Goal: Information Seeking & Learning: Learn about a topic

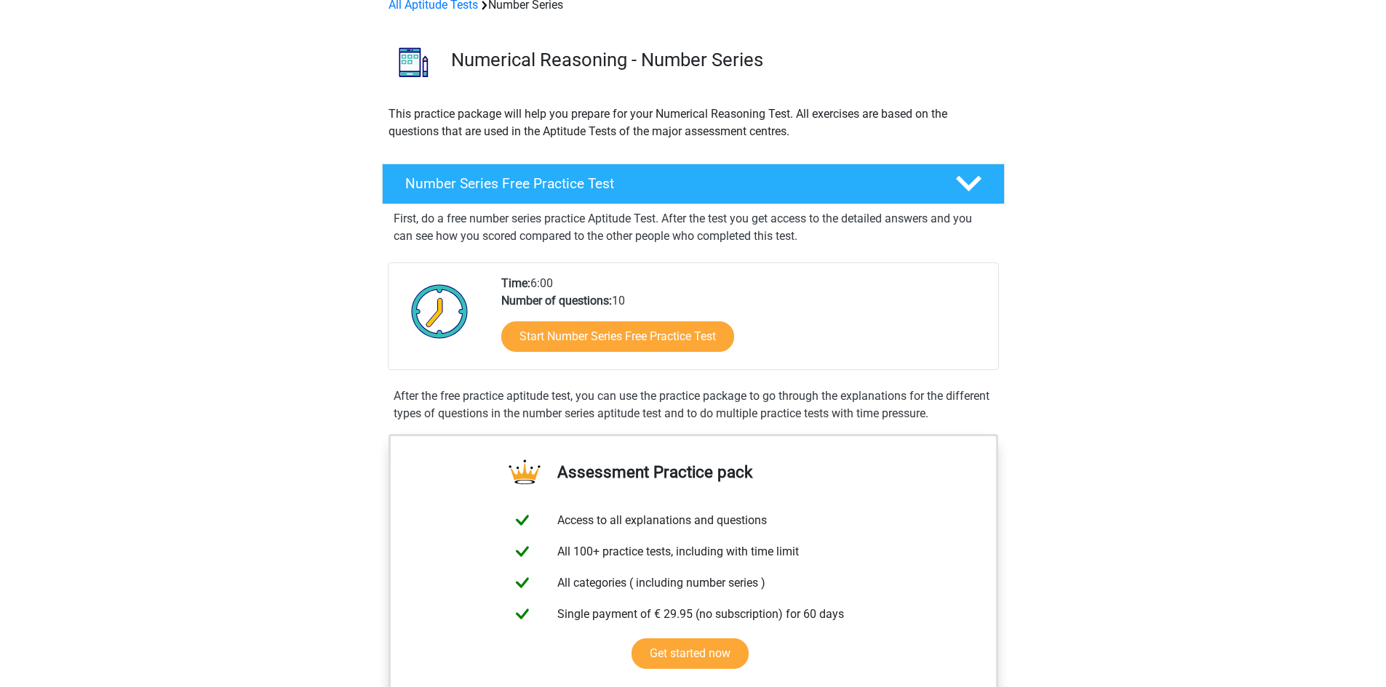
scroll to position [73, 0]
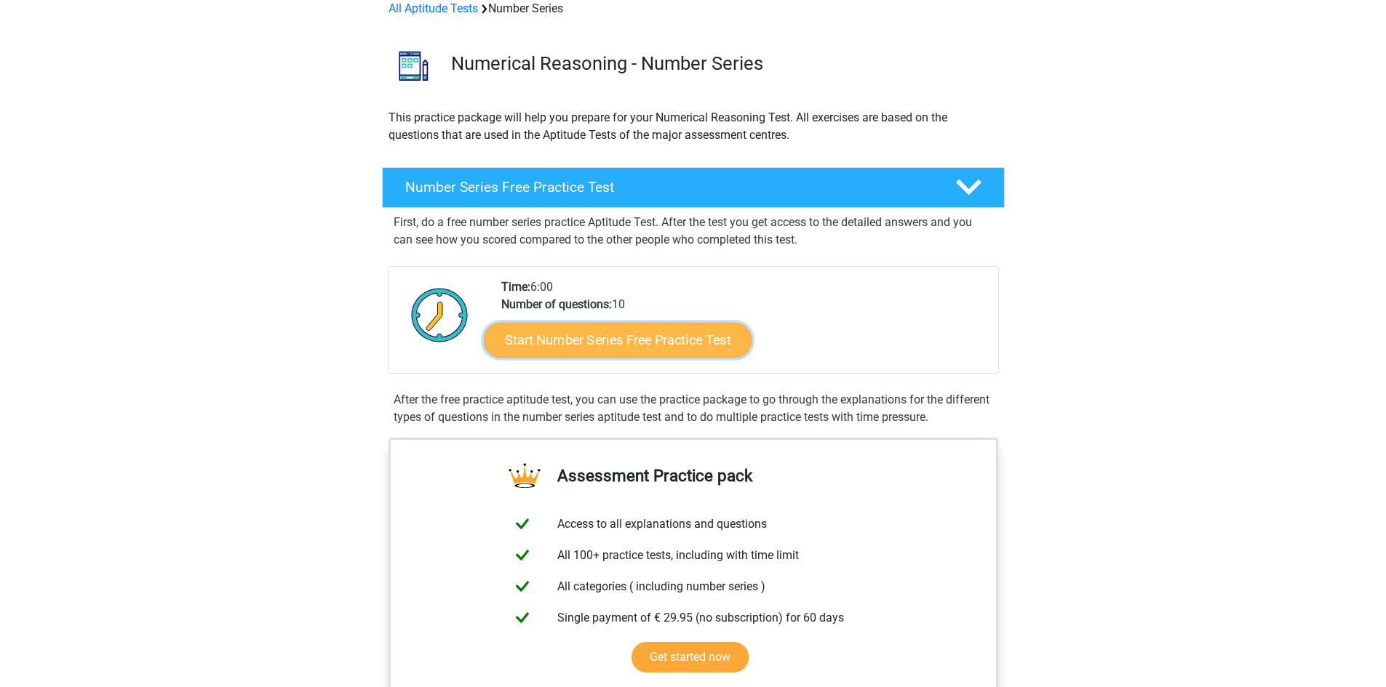
click at [678, 342] on link "Start Number Series Free Practice Test" at bounding box center [618, 339] width 268 height 35
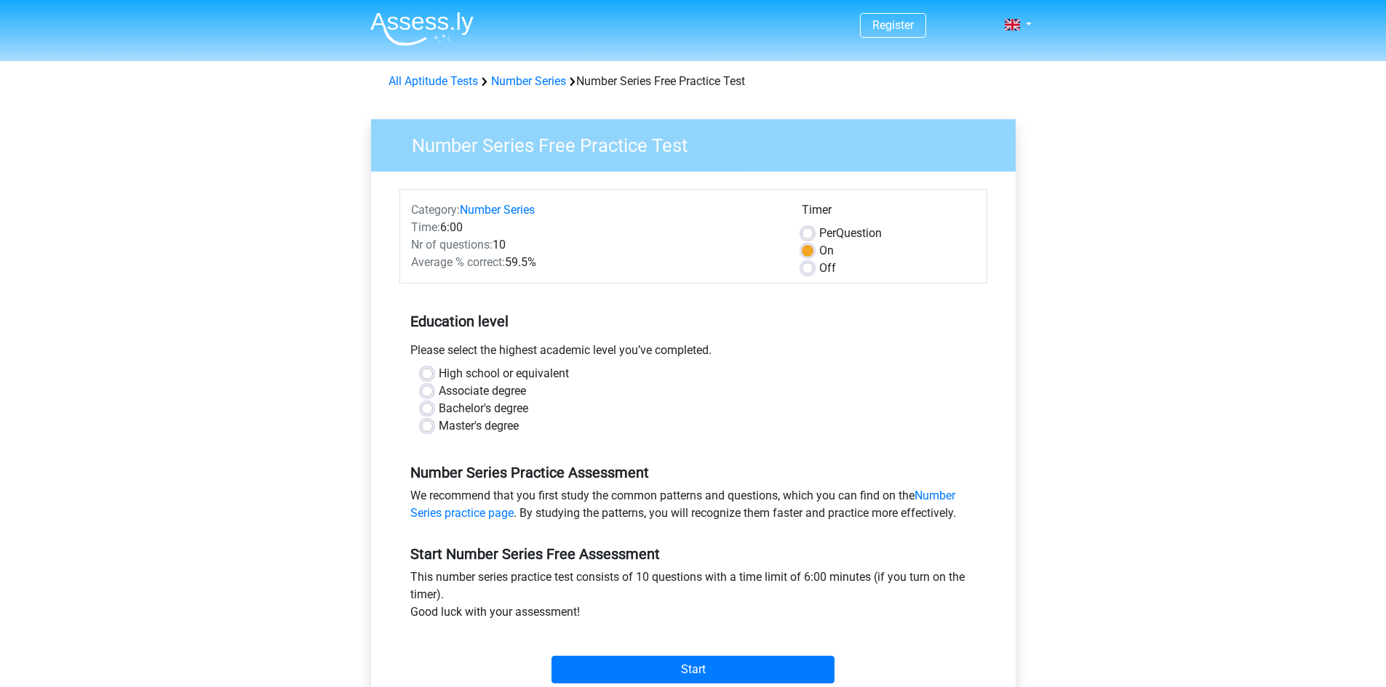
click at [540, 362] on div "Please select the highest academic level you’ve completed." at bounding box center [693, 353] width 588 height 23
click at [538, 370] on label "High school or equivalent" at bounding box center [504, 373] width 130 height 17
click at [433, 370] on input "High school or equivalent" at bounding box center [427, 372] width 12 height 15
radio input "true"
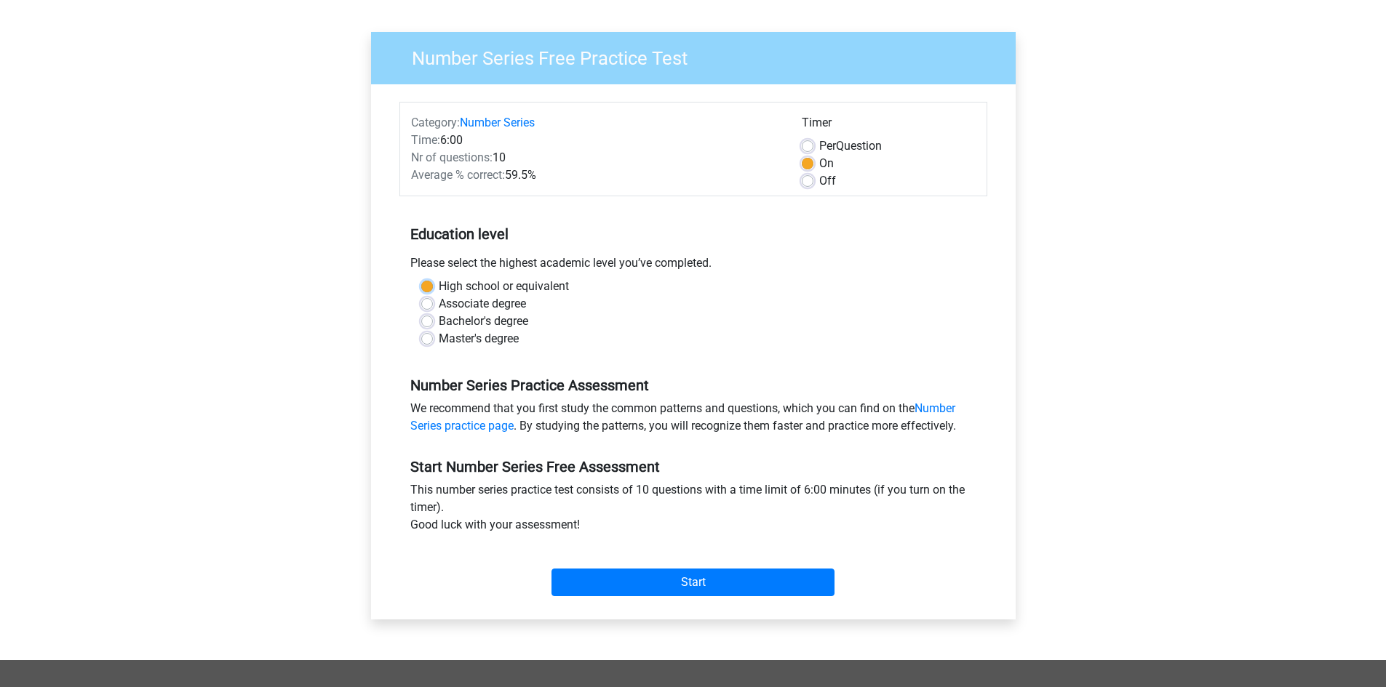
scroll to position [145, 0]
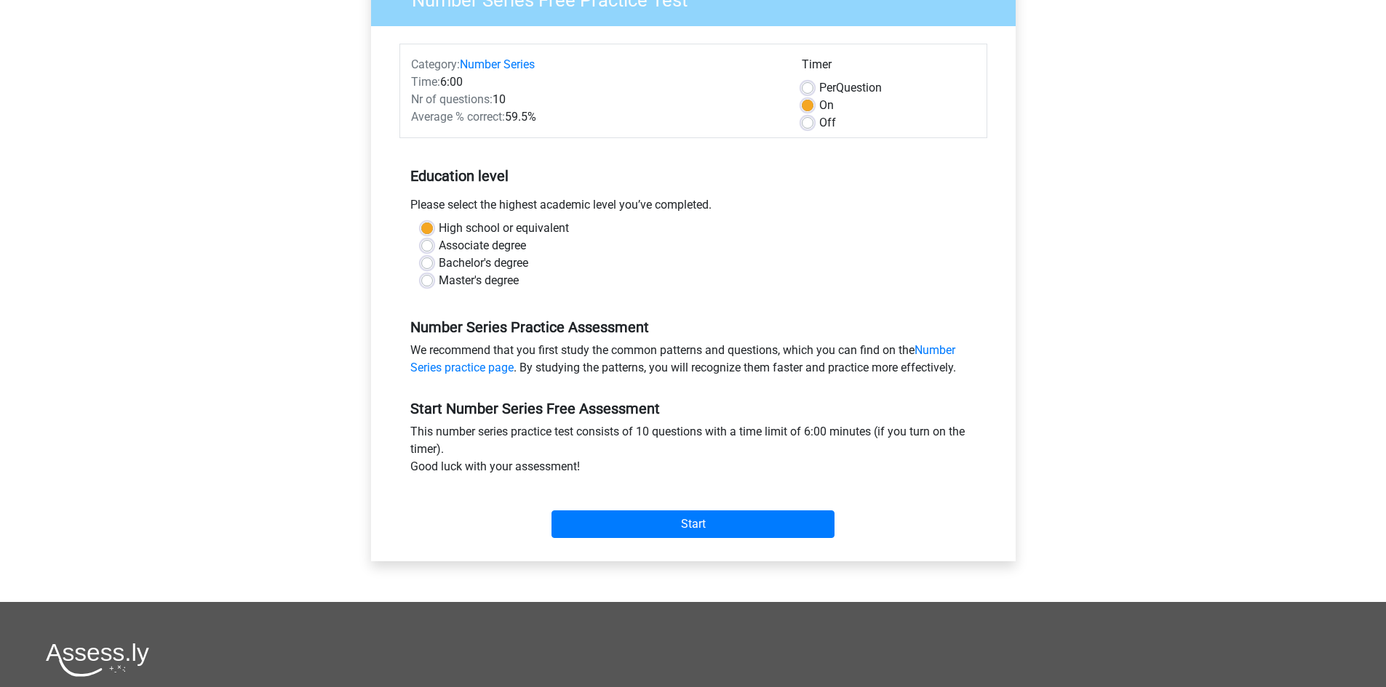
click at [842, 83] on label "Per Question" at bounding box center [850, 87] width 63 height 17
click at [813, 83] on input "Per Question" at bounding box center [808, 86] width 12 height 15
radio input "true"
click at [738, 526] on input "Start" at bounding box center [692, 525] width 283 height 28
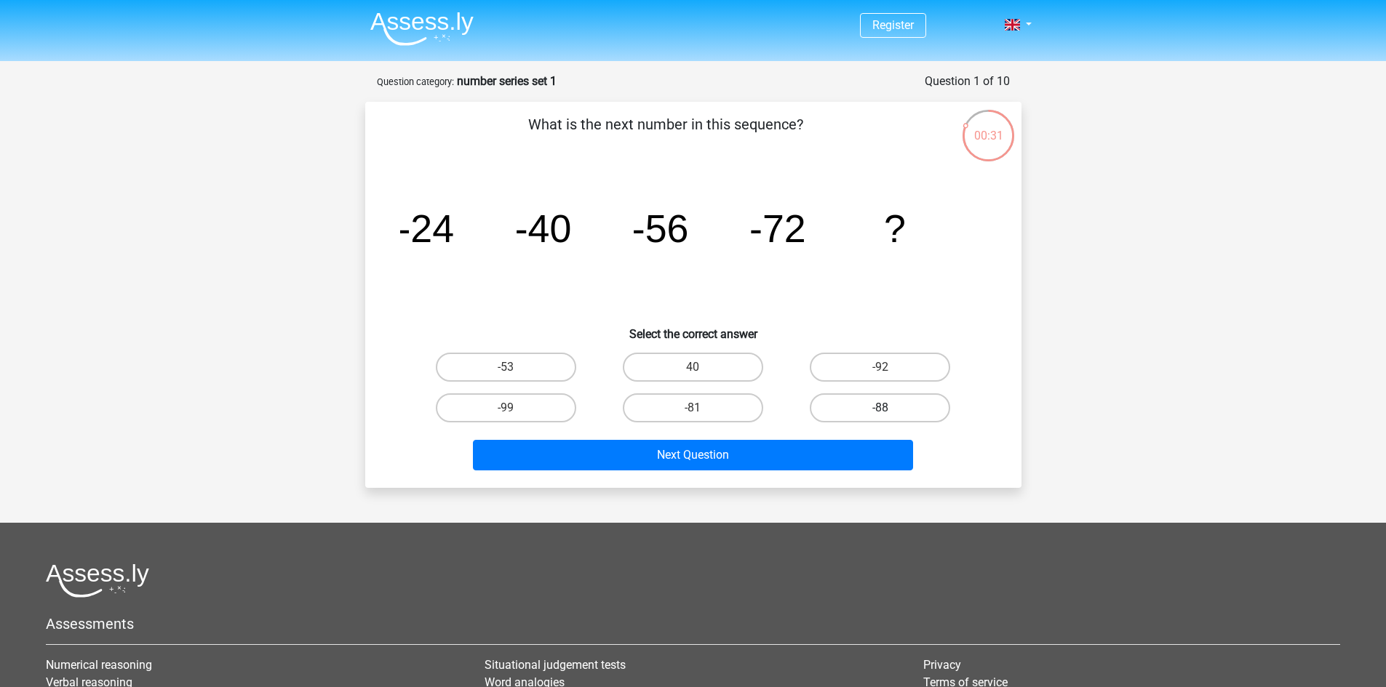
click at [884, 399] on label "-88" at bounding box center [880, 407] width 140 height 29
click at [884, 408] on input "-88" at bounding box center [884, 412] width 9 height 9
radio input "true"
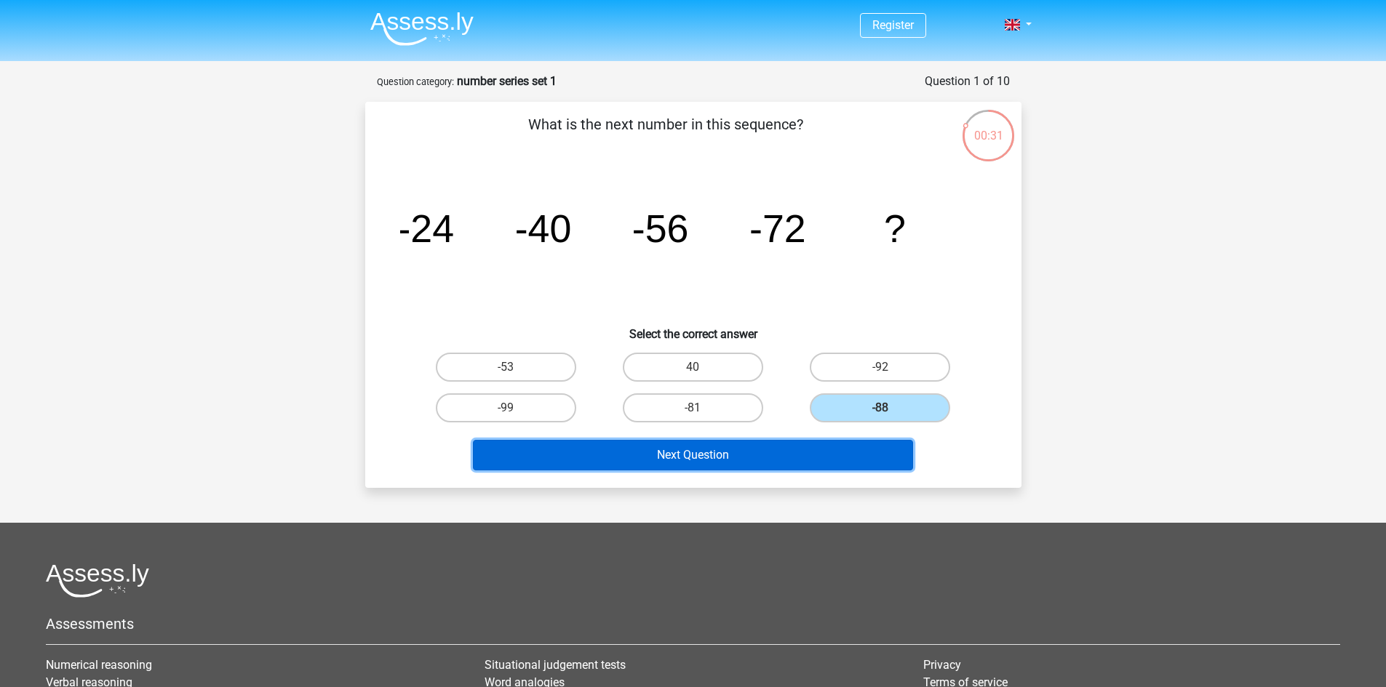
click at [861, 464] on button "Next Question" at bounding box center [693, 455] width 440 height 31
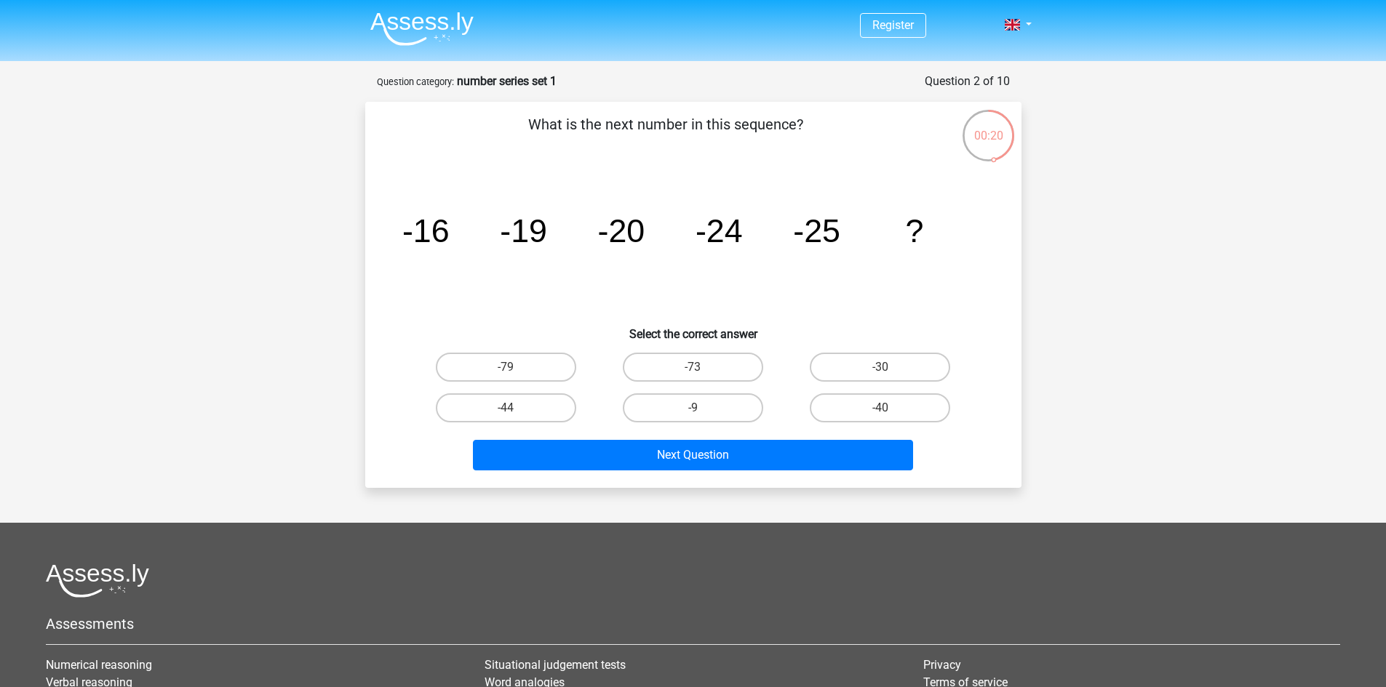
click at [887, 373] on input "-30" at bounding box center [884, 371] width 9 height 9
radio input "true"
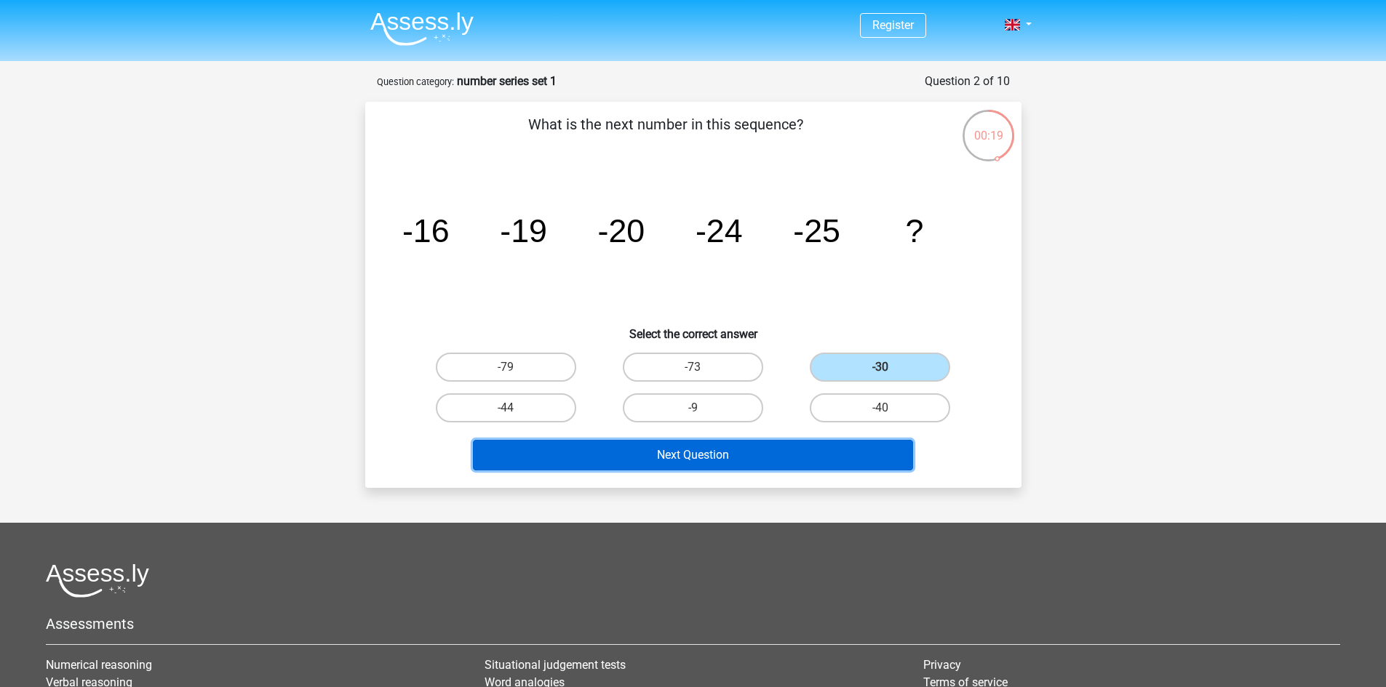
click at [825, 444] on button "Next Question" at bounding box center [693, 455] width 440 height 31
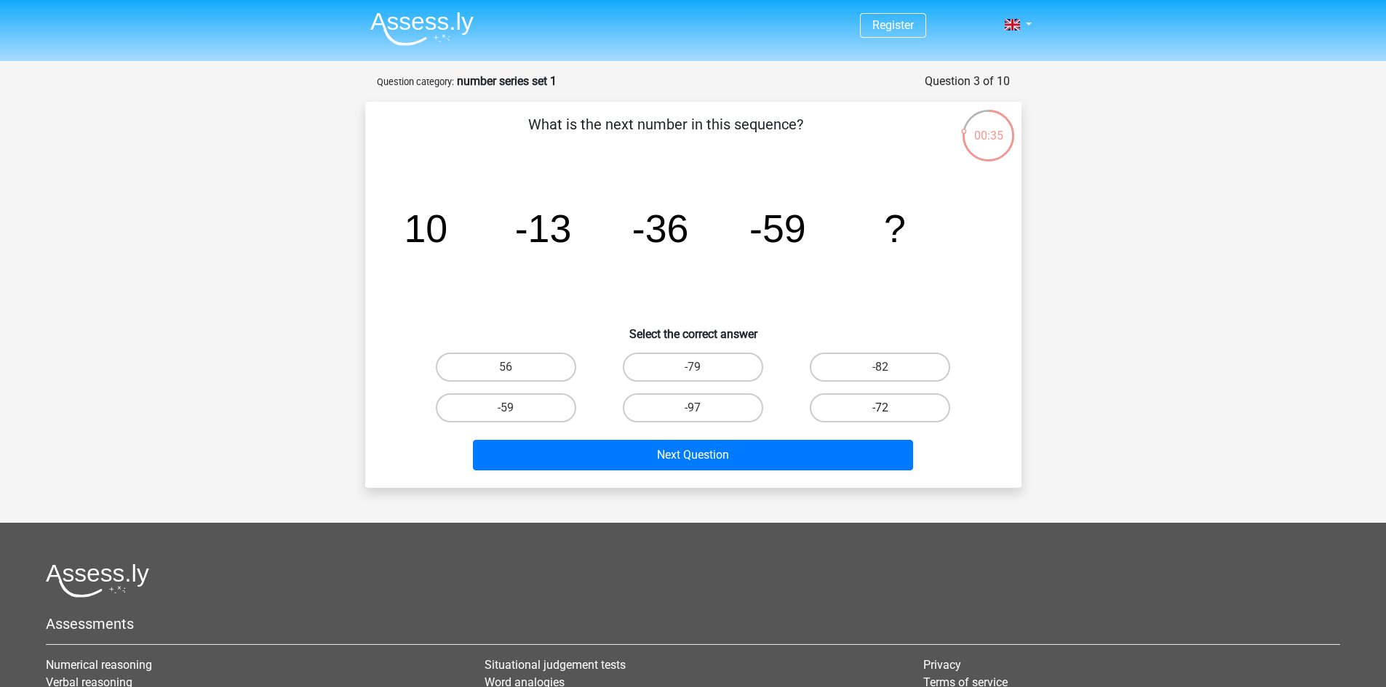
click at [840, 411] on label "-72" at bounding box center [880, 407] width 140 height 29
click at [880, 411] on input "-72" at bounding box center [884, 412] width 9 height 9
radio input "true"
click at [839, 371] on label "-82" at bounding box center [880, 367] width 140 height 29
click at [880, 371] on input "-82" at bounding box center [884, 371] width 9 height 9
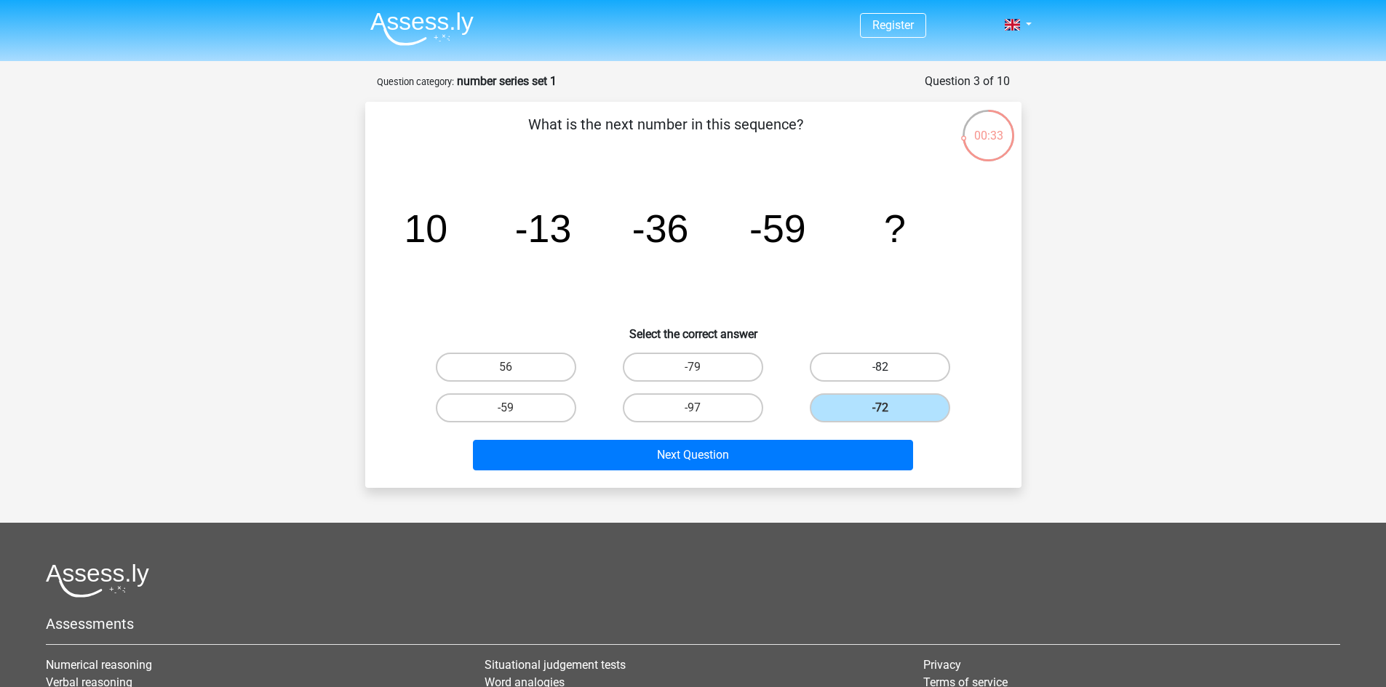
radio input "true"
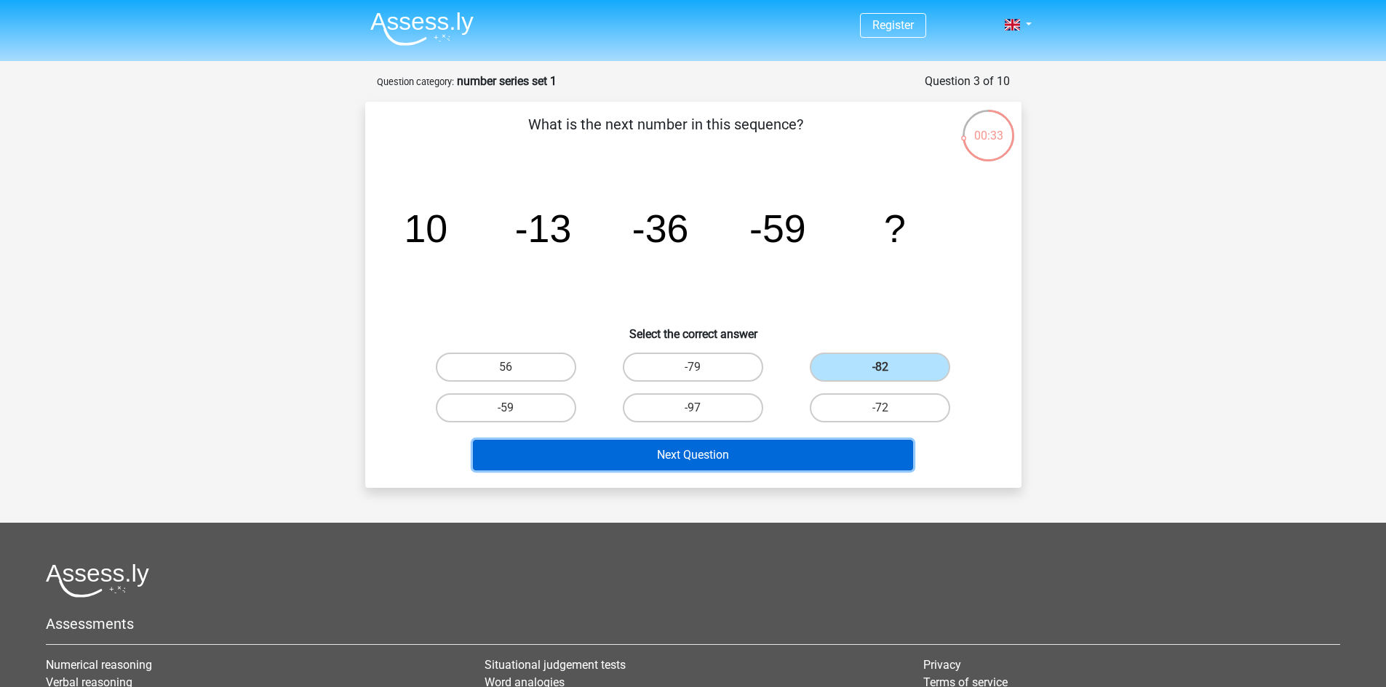
click at [826, 440] on button "Next Question" at bounding box center [693, 455] width 440 height 31
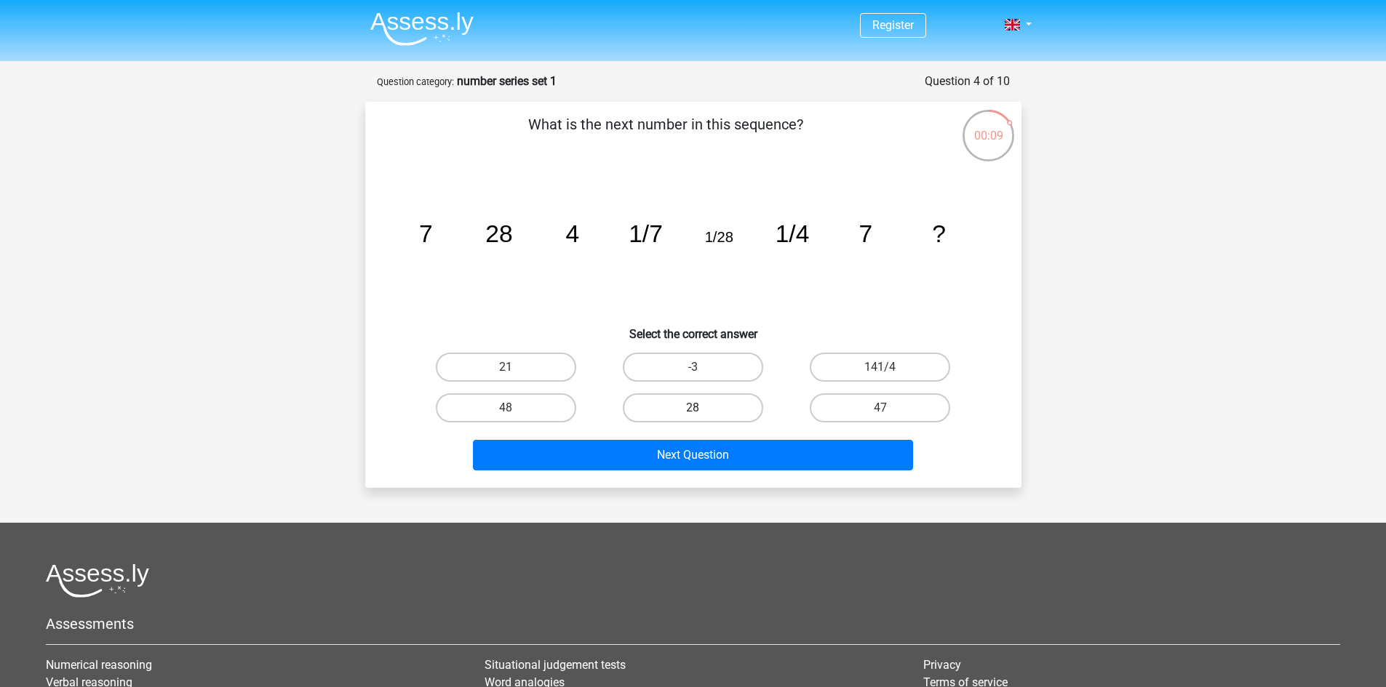
click at [687, 412] on label "28" at bounding box center [693, 407] width 140 height 29
click at [692, 412] on input "28" at bounding box center [696, 412] width 9 height 9
radio input "true"
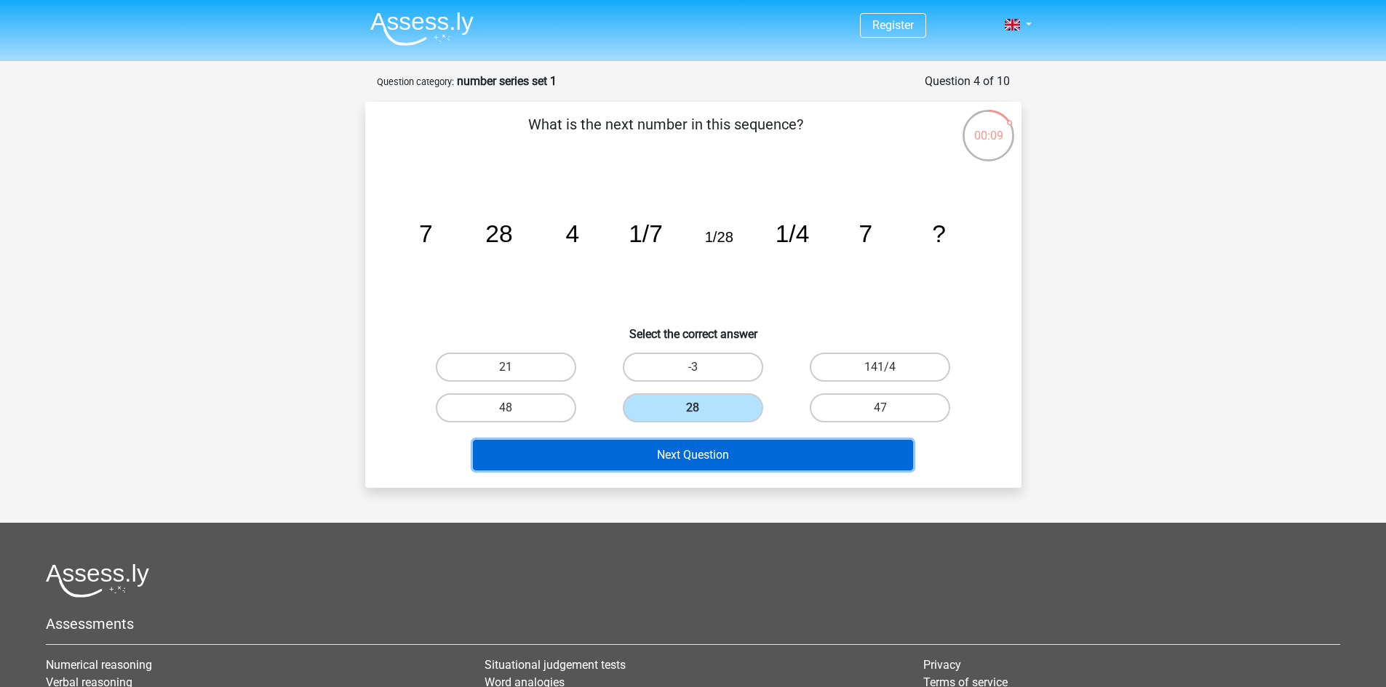
click at [695, 447] on button "Next Question" at bounding box center [693, 455] width 440 height 31
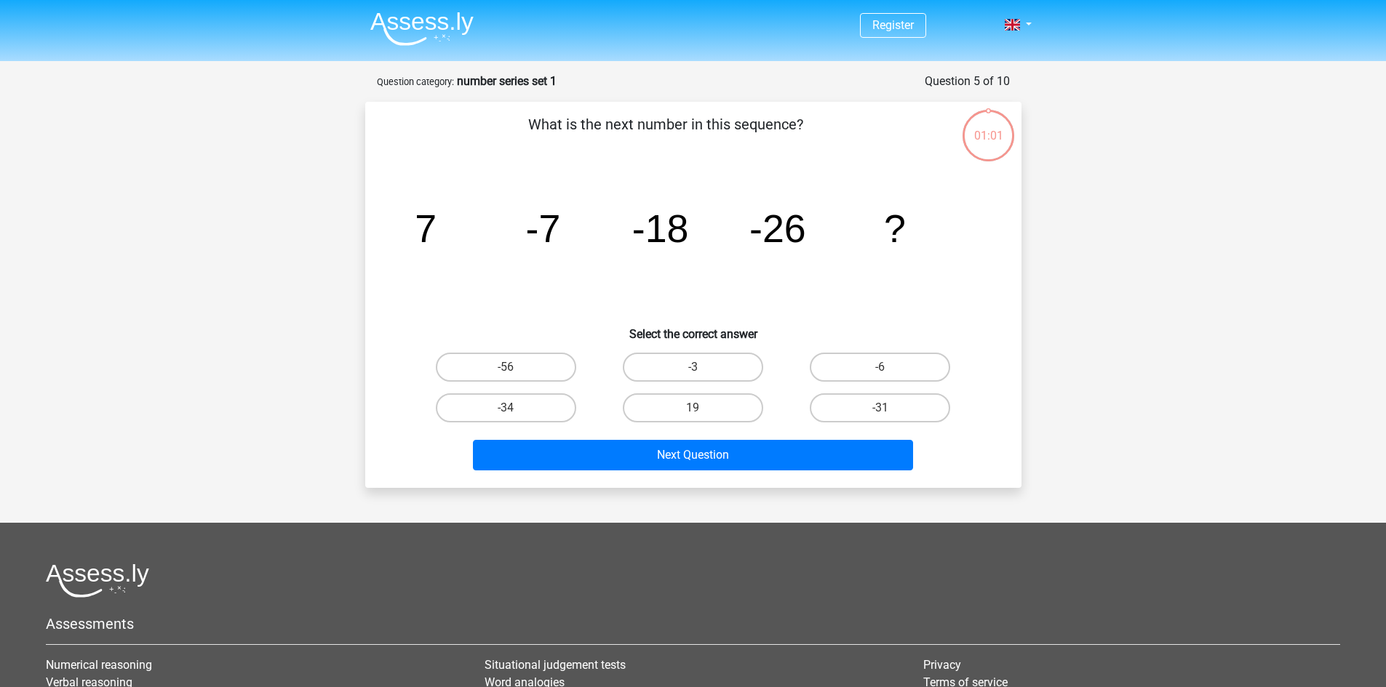
scroll to position [73, 0]
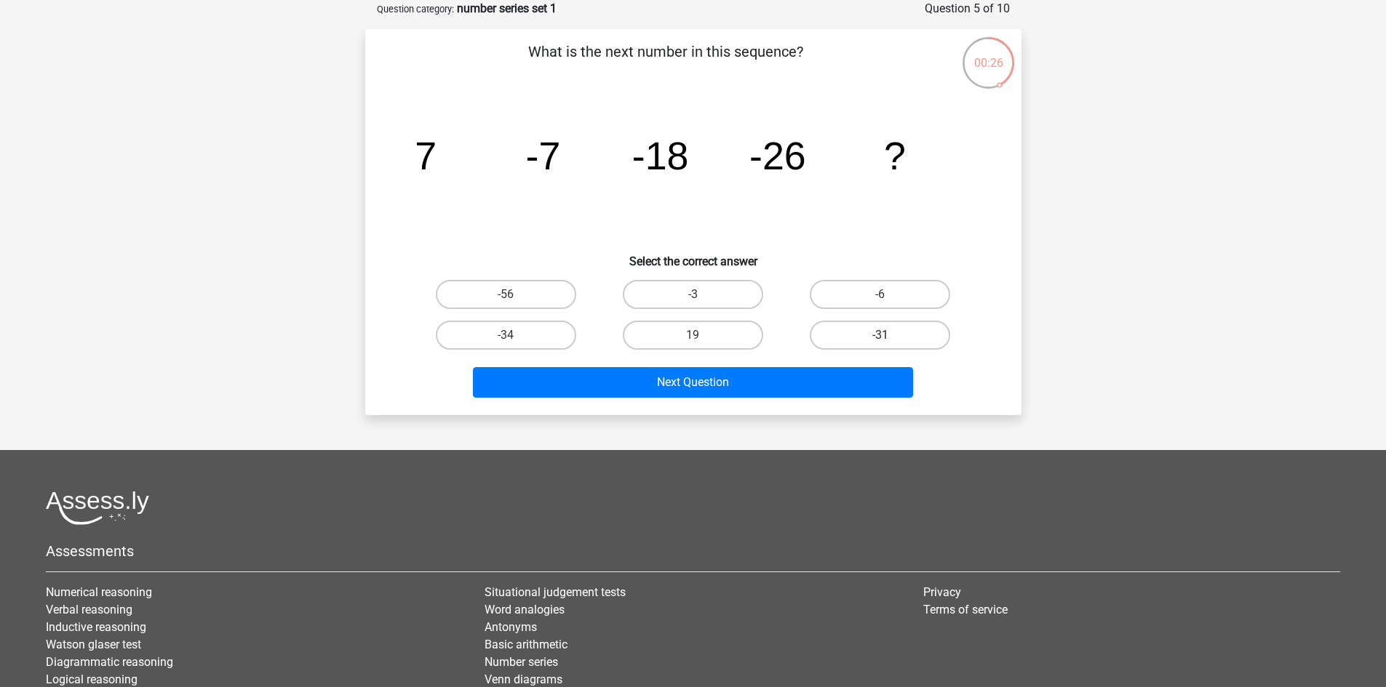
click at [899, 336] on label "-31" at bounding box center [880, 335] width 140 height 29
click at [890, 336] on input "-31" at bounding box center [884, 339] width 9 height 9
radio input "true"
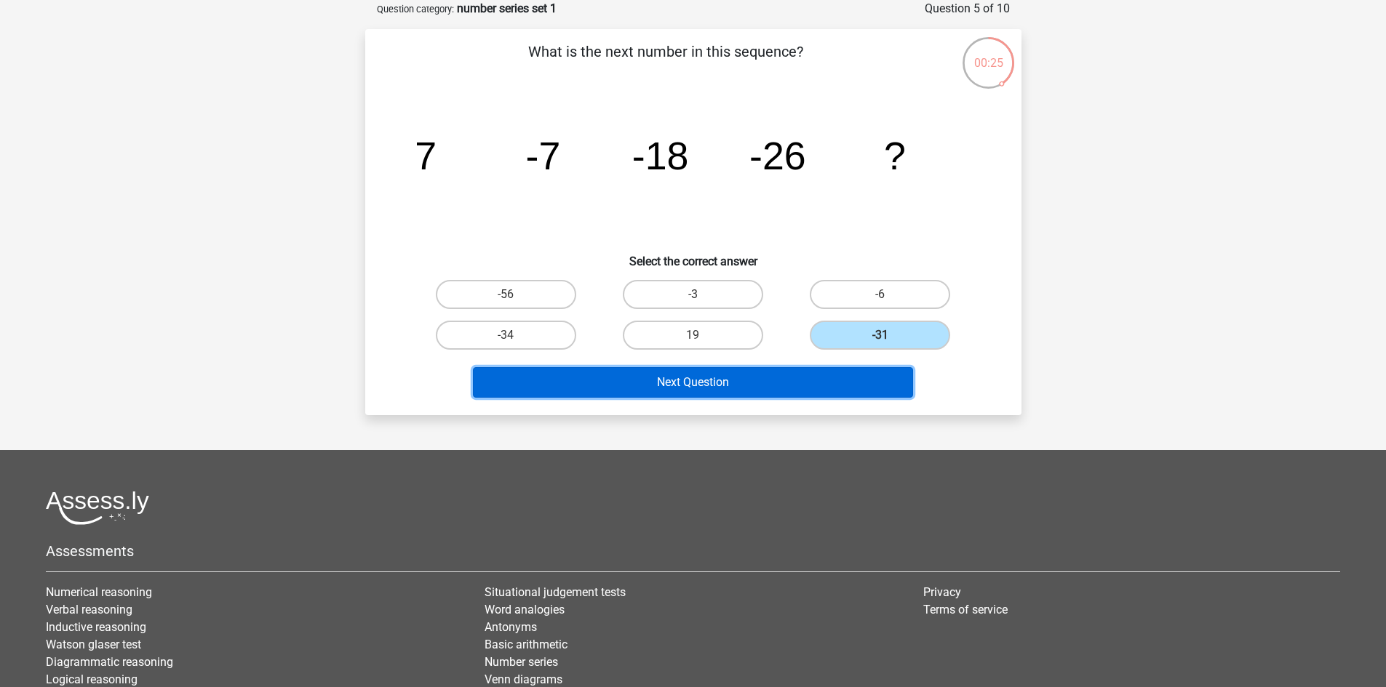
click at [882, 379] on button "Next Question" at bounding box center [693, 382] width 440 height 31
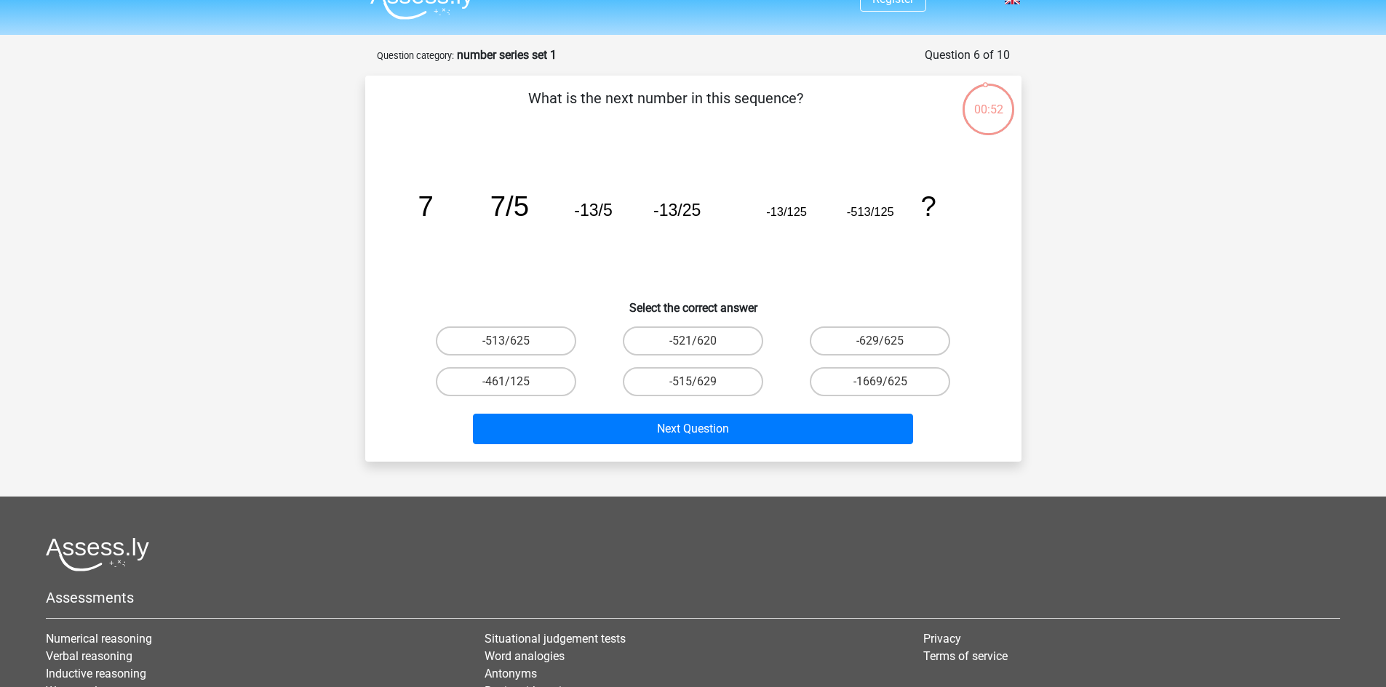
scroll to position [0, 0]
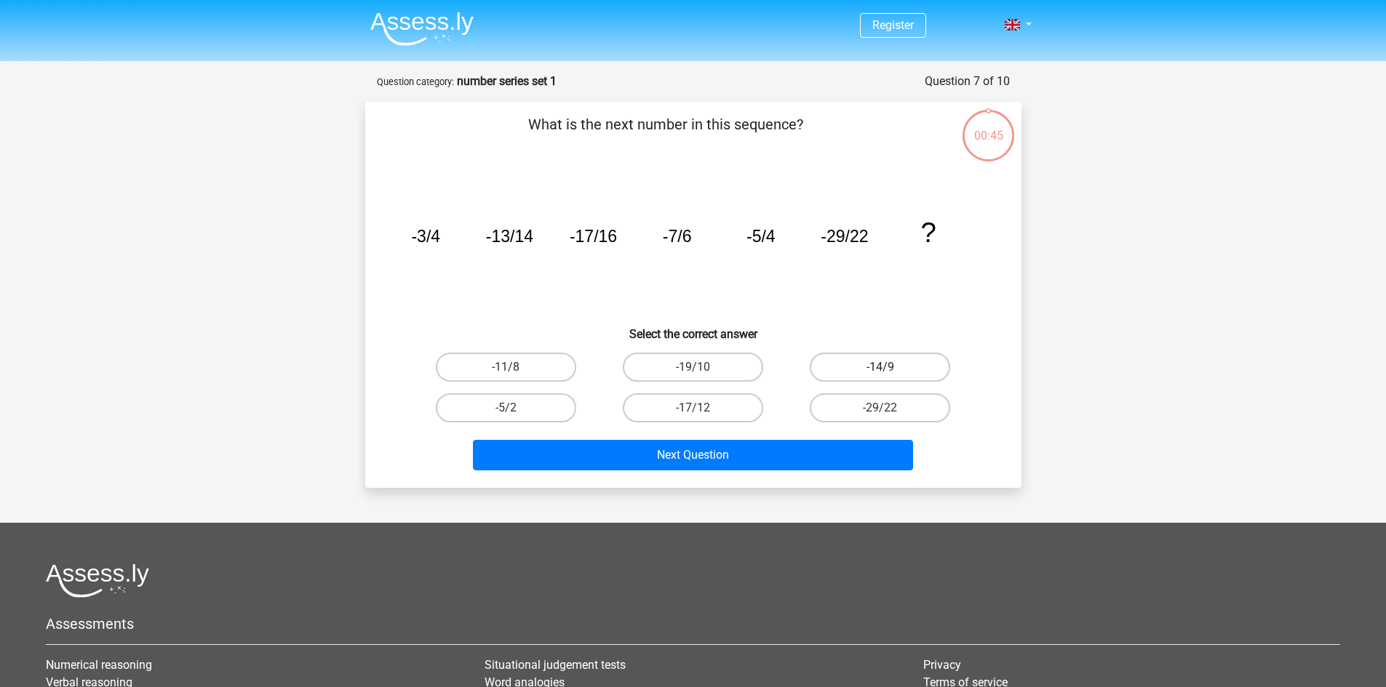
click at [899, 364] on label "-14/9" at bounding box center [880, 367] width 140 height 29
click at [890, 367] on input "-14/9" at bounding box center [884, 371] width 9 height 9
radio input "true"
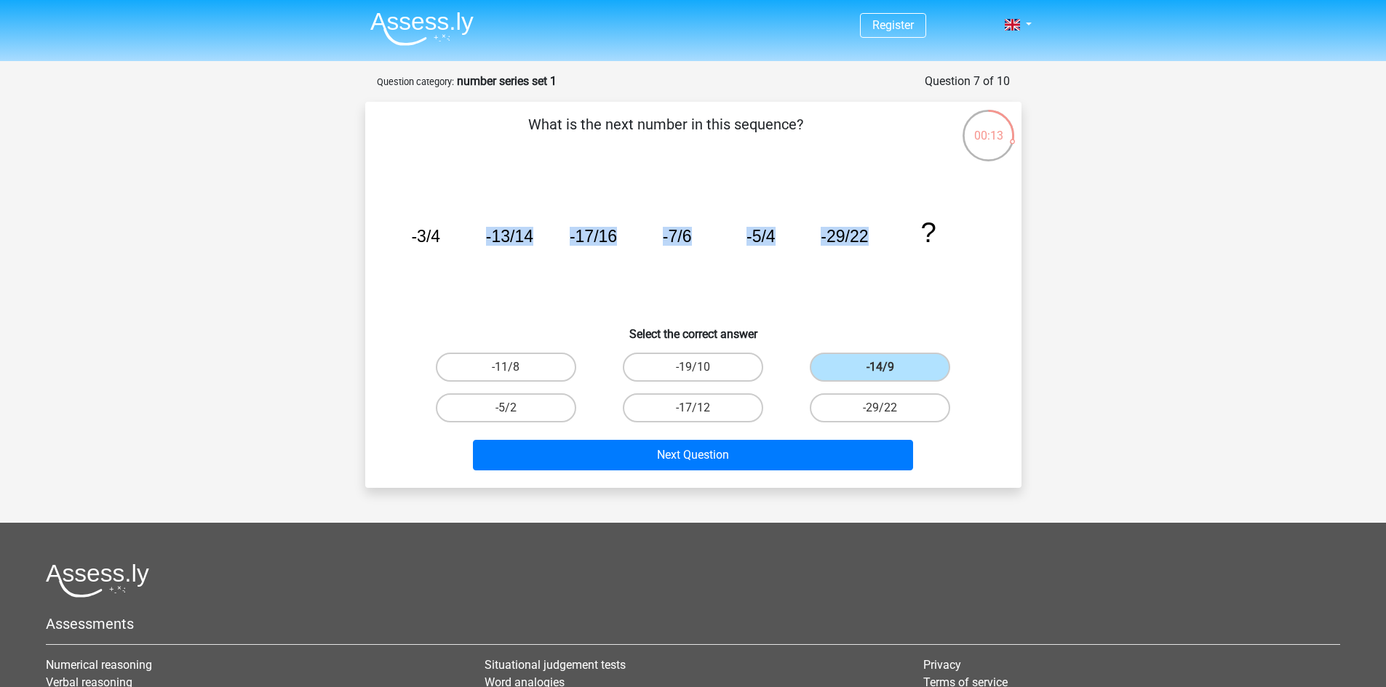
drag, startPoint x: 470, startPoint y: 254, endPoint x: 895, endPoint y: 254, distance: 424.8
click at [895, 254] on icon "image/svg+xml -3/4 -13/14 -17/16 -7/6 -5/4 -29/22 ?" at bounding box center [693, 242] width 586 height 147
click at [1077, 244] on div "Register Nederlands English" at bounding box center [693, 453] width 1386 height 907
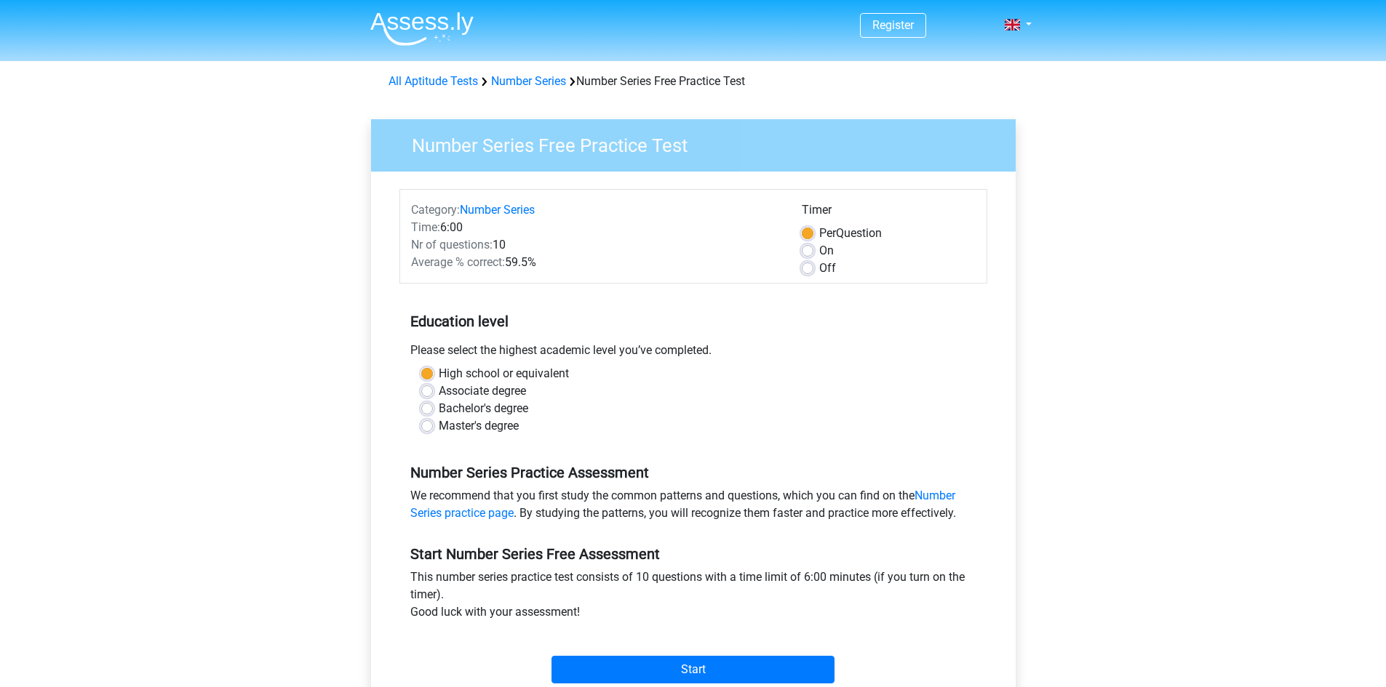
scroll to position [145, 0]
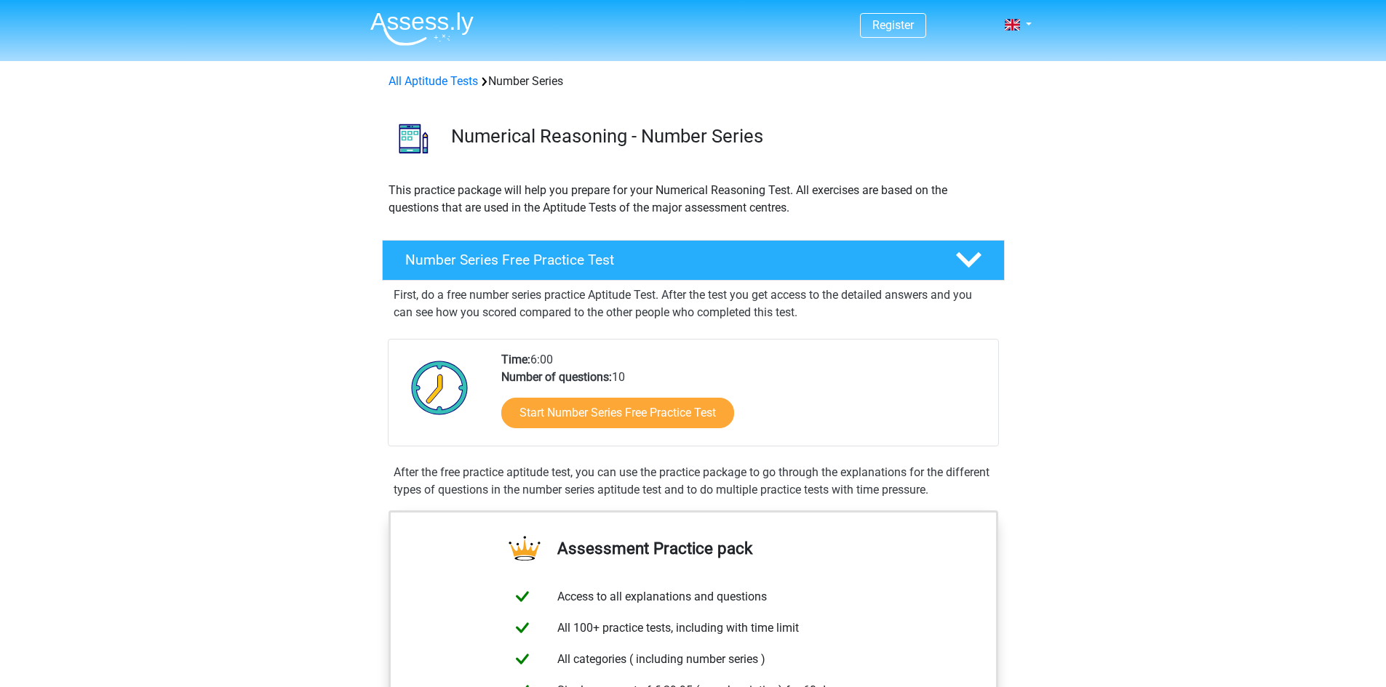
scroll to position [73, 0]
